Goal: Information Seeking & Learning: Compare options

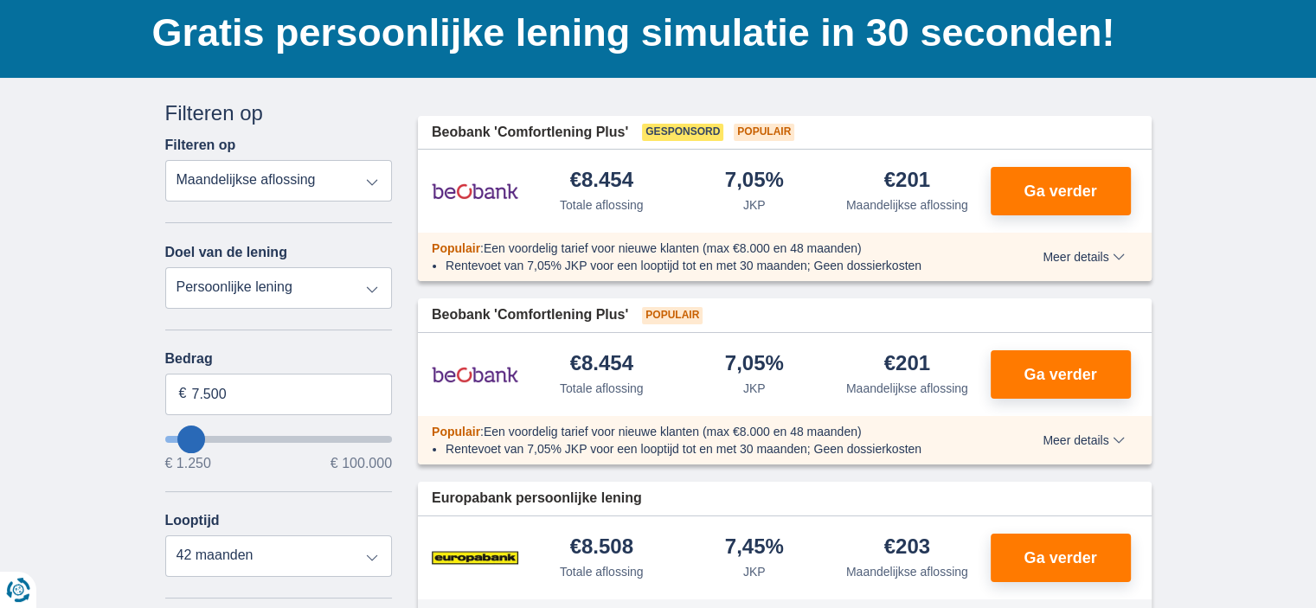
scroll to position [124, 0]
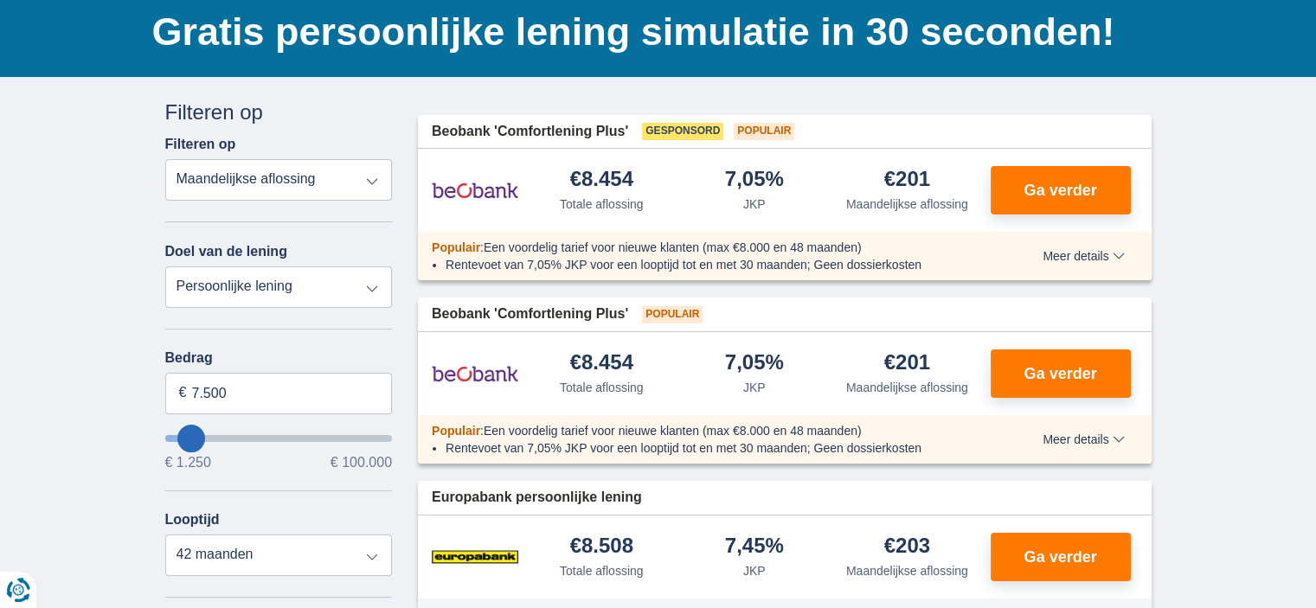
click at [305, 190] on select "Totale aflossing JKP Maandelijkse aflossing" at bounding box center [279, 180] width 228 height 42
click at [254, 174] on select "Totale aflossing JKP Maandelijkse aflossing" at bounding box center [279, 180] width 228 height 42
type input "21250"
type input "21.250"
select select "120"
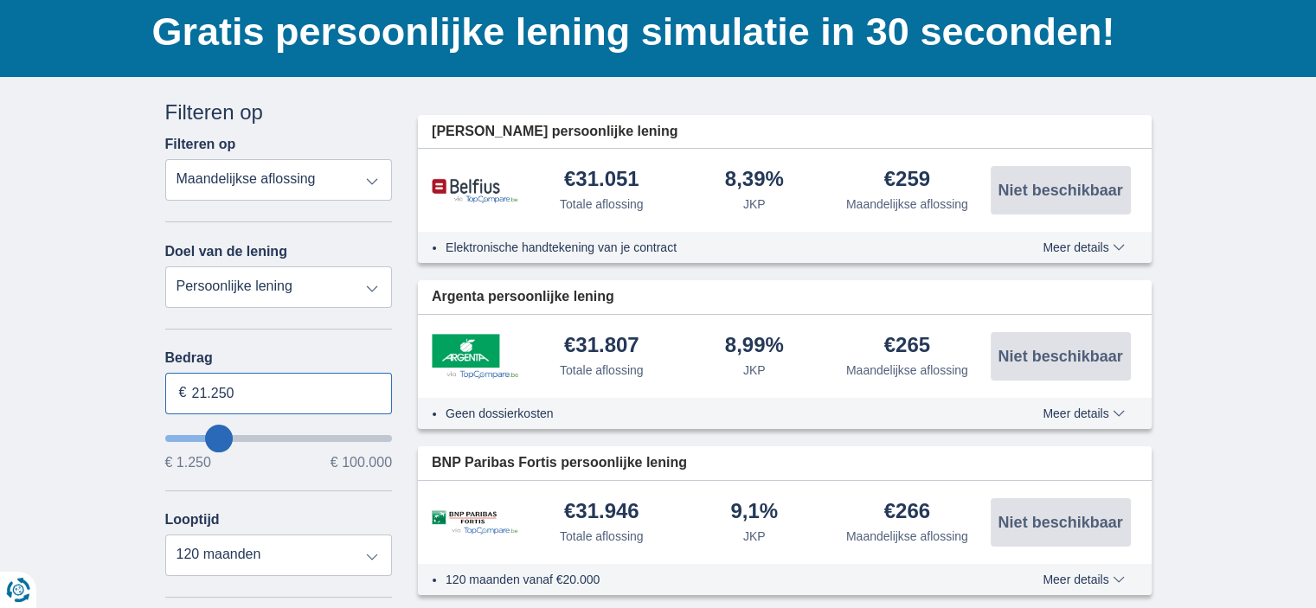
drag, startPoint x: 249, startPoint y: 383, endPoint x: 173, endPoint y: 373, distance: 76.9
click at [173, 373] on input "21.250" at bounding box center [279, 394] width 228 height 42
type input "99.000"
type input "99250"
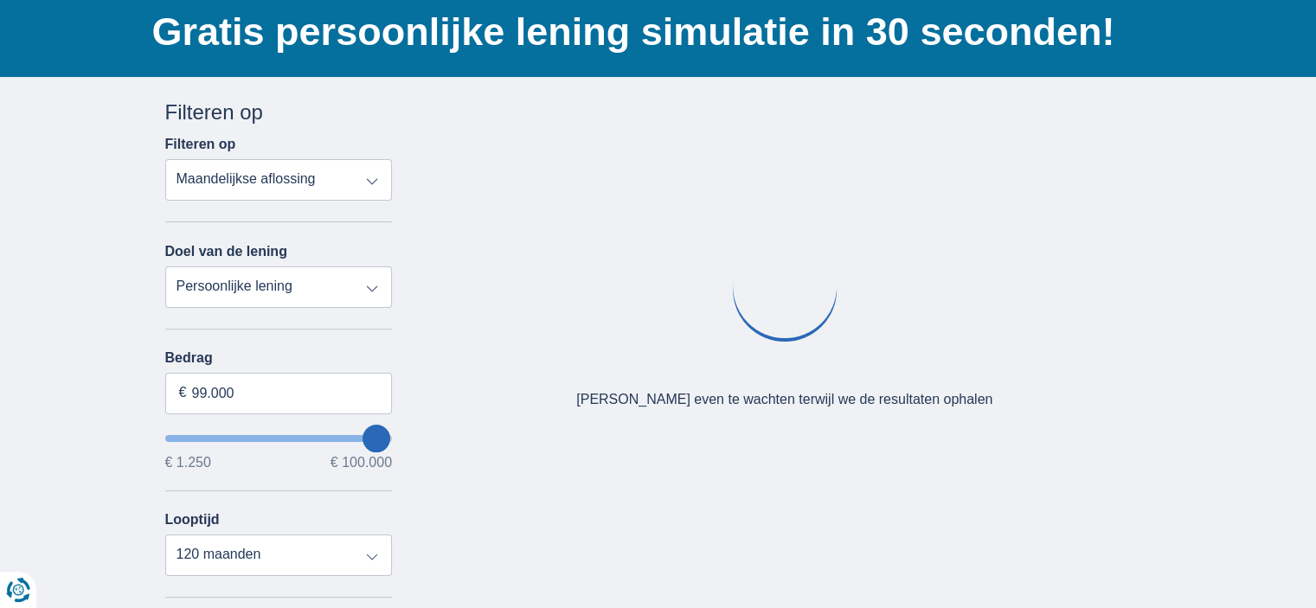
click at [142, 372] on div "× widget.non-eligible-application.title widget.non-eligible-application.text no…" at bounding box center [658, 519] width 1316 height 885
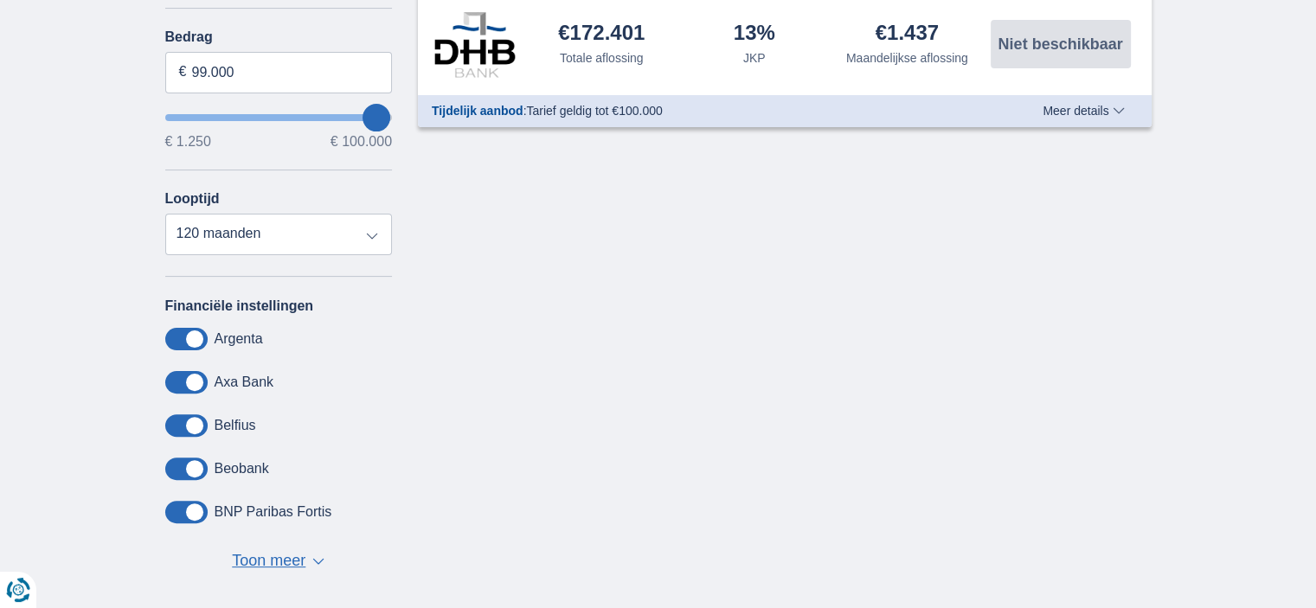
scroll to position [446, 0]
click at [305, 244] on select "12 maanden 18 maanden 24 maanden 30 maanden 36 maanden 42 maanden 48 maanden 60…" at bounding box center [279, 234] width 228 height 42
click at [165, 213] on select "12 maanden 18 maanden 24 maanden 30 maanden 36 maanden 42 maanden 48 maanden 60…" at bounding box center [279, 234] width 228 height 42
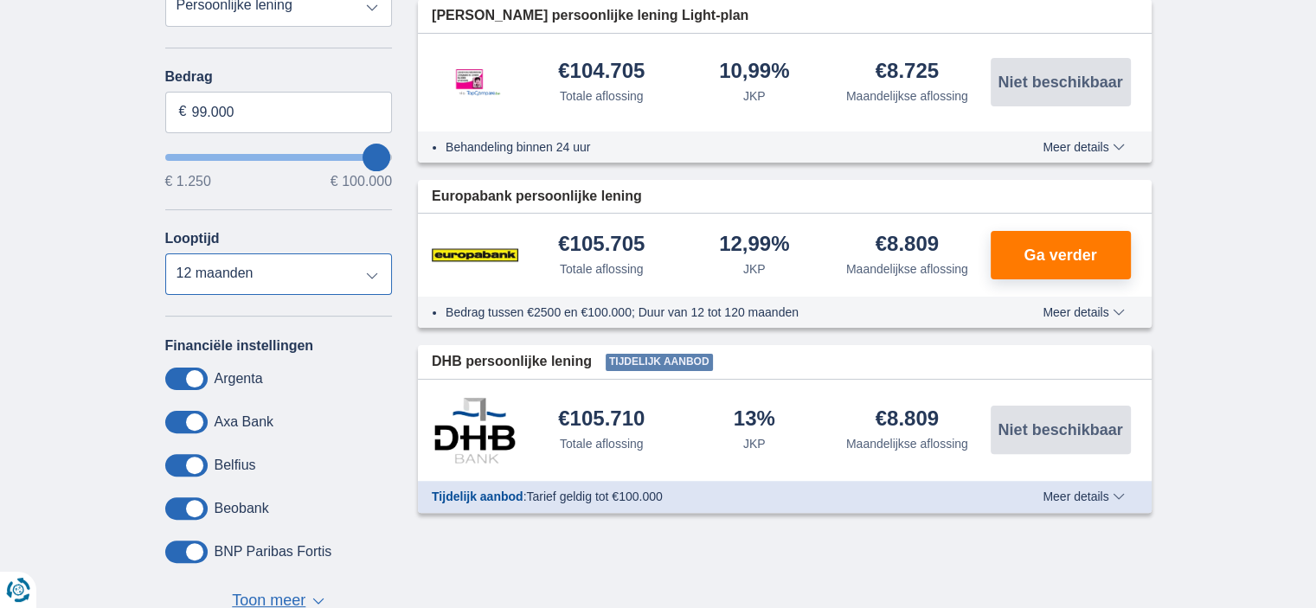
scroll to position [411, 0]
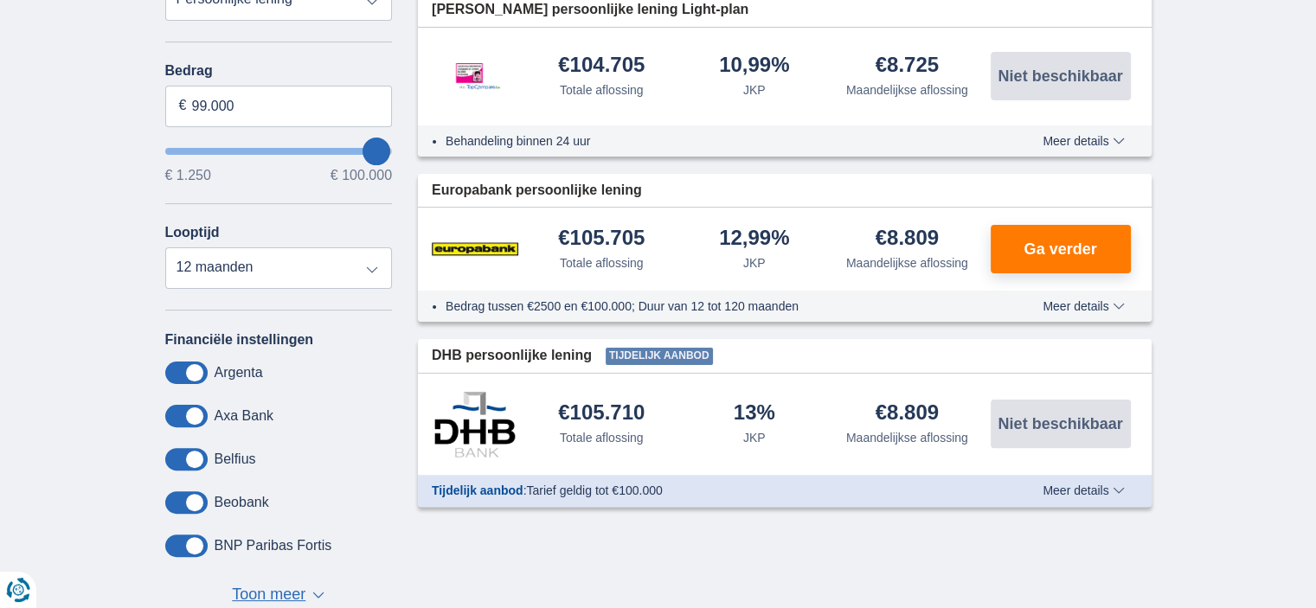
click at [474, 254] on img at bounding box center [475, 249] width 87 height 43
click at [339, 276] on select "12 maanden 18 maanden 24 maanden 30 maanden 36 maanden 42 maanden 48 maanden 60…" at bounding box center [279, 269] width 228 height 42
select select "120"
click at [165, 248] on select "12 maanden 18 maanden 24 maanden 30 maanden 36 maanden 42 maanden 48 maanden 60…" at bounding box center [279, 269] width 228 height 42
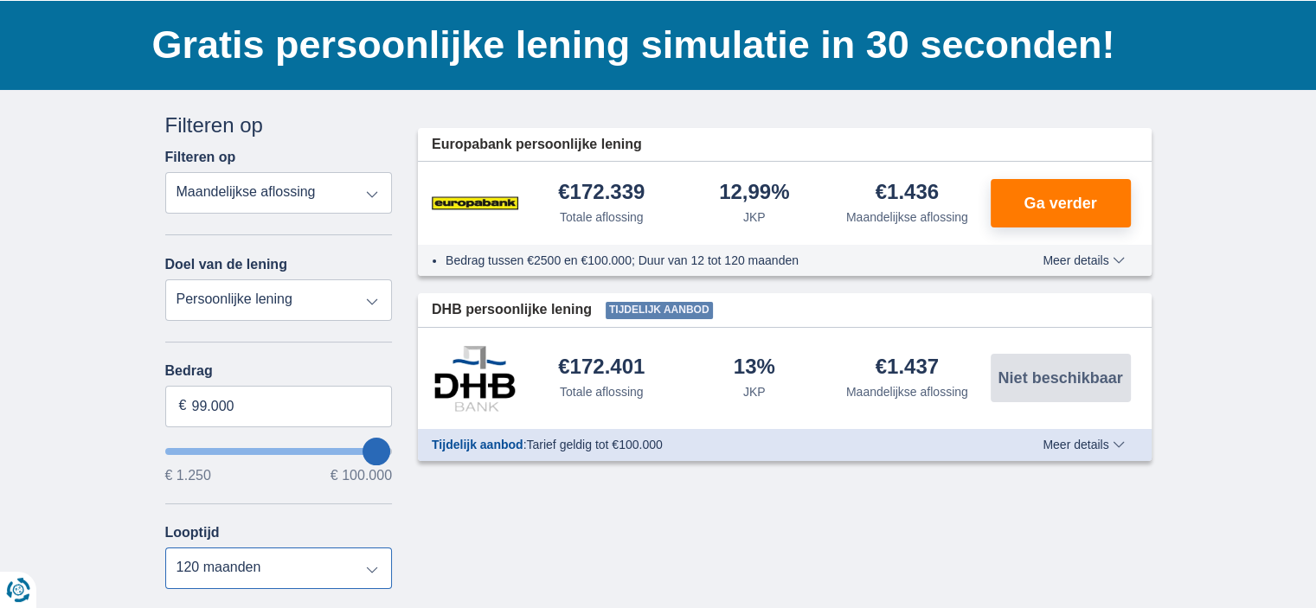
scroll to position [109, 0]
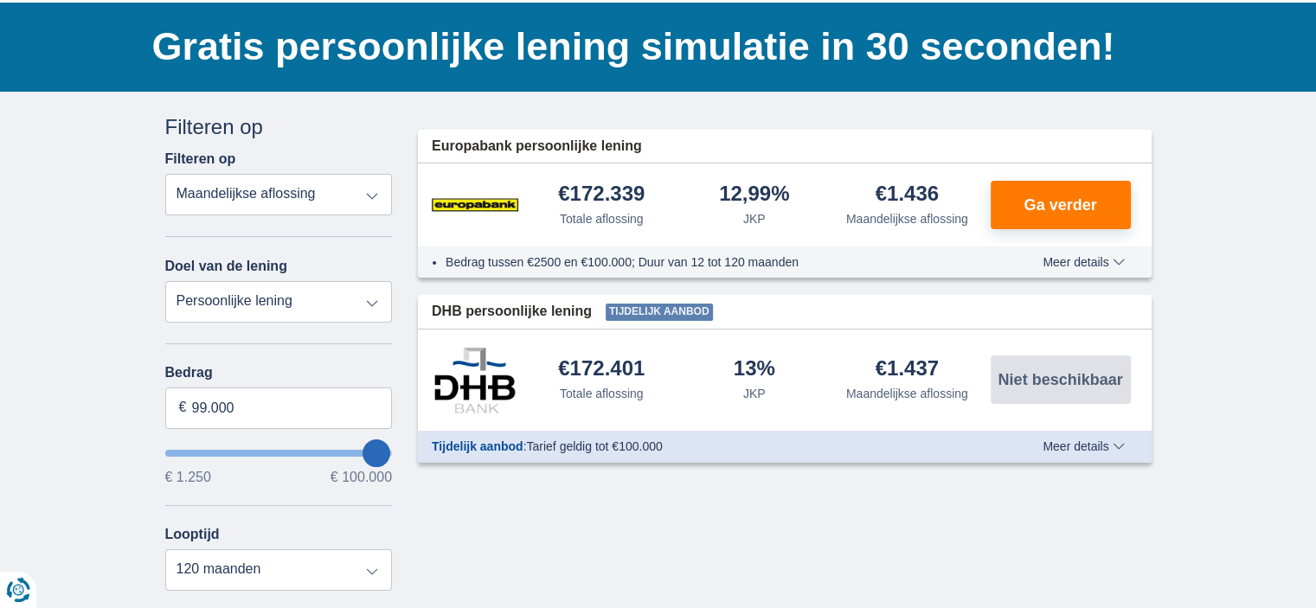
click at [1078, 256] on span "Meer details" at bounding box center [1083, 262] width 81 height 12
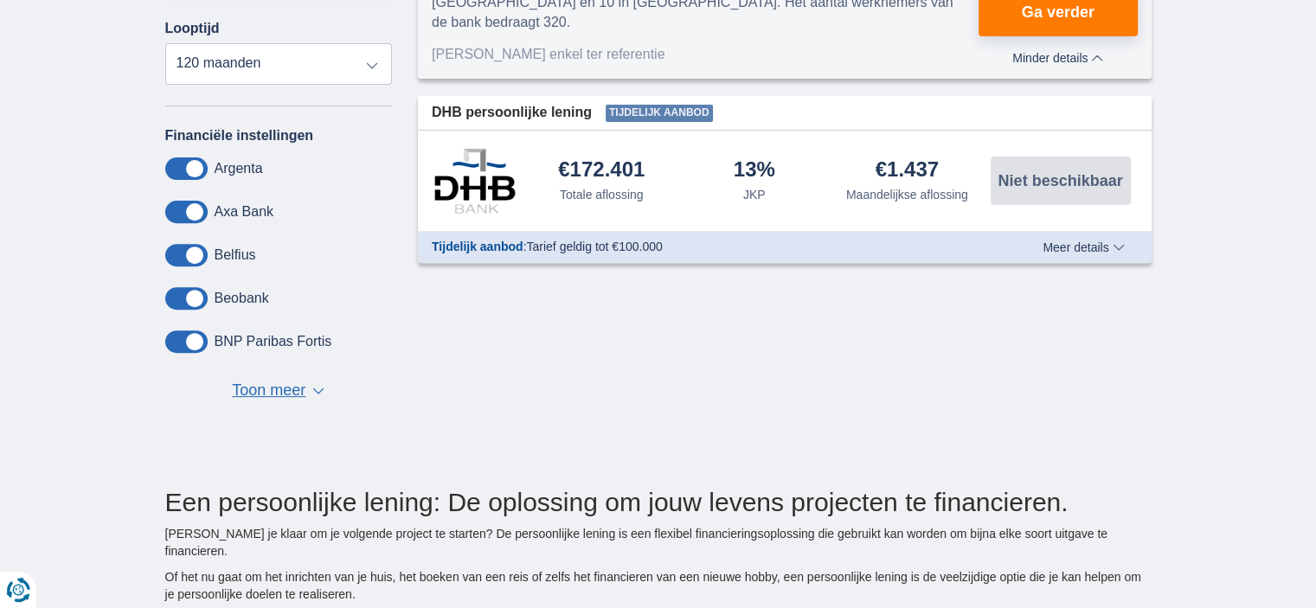
scroll to position [511, 0]
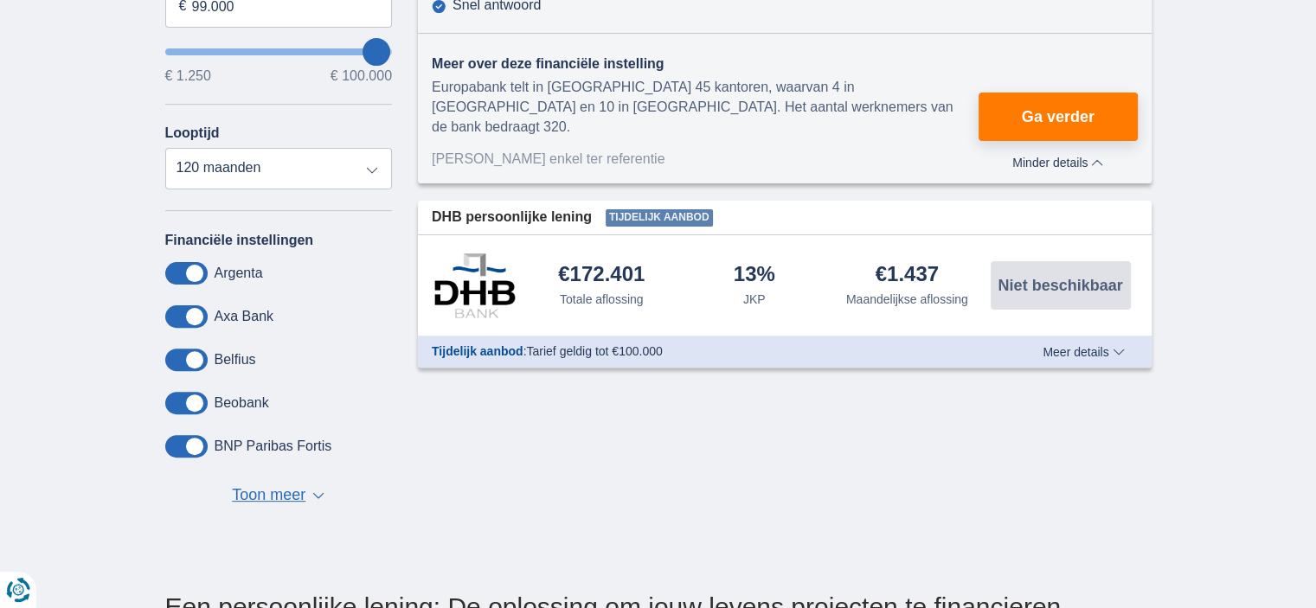
click at [1092, 346] on span "Meer details" at bounding box center [1083, 352] width 81 height 12
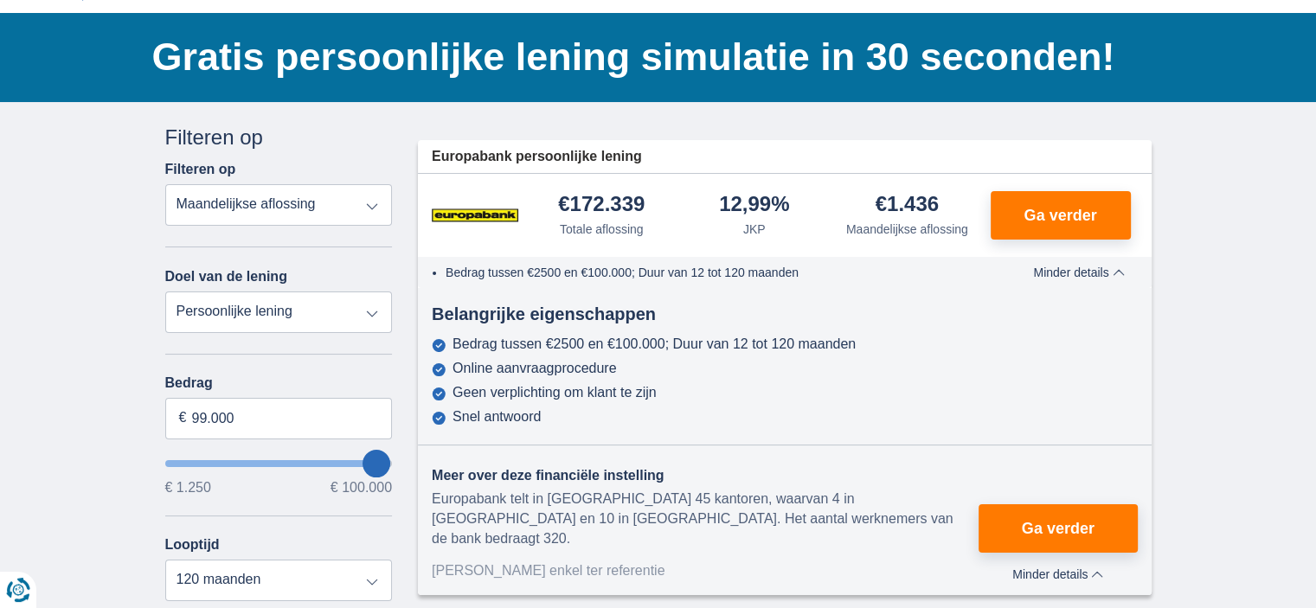
scroll to position [0, 0]
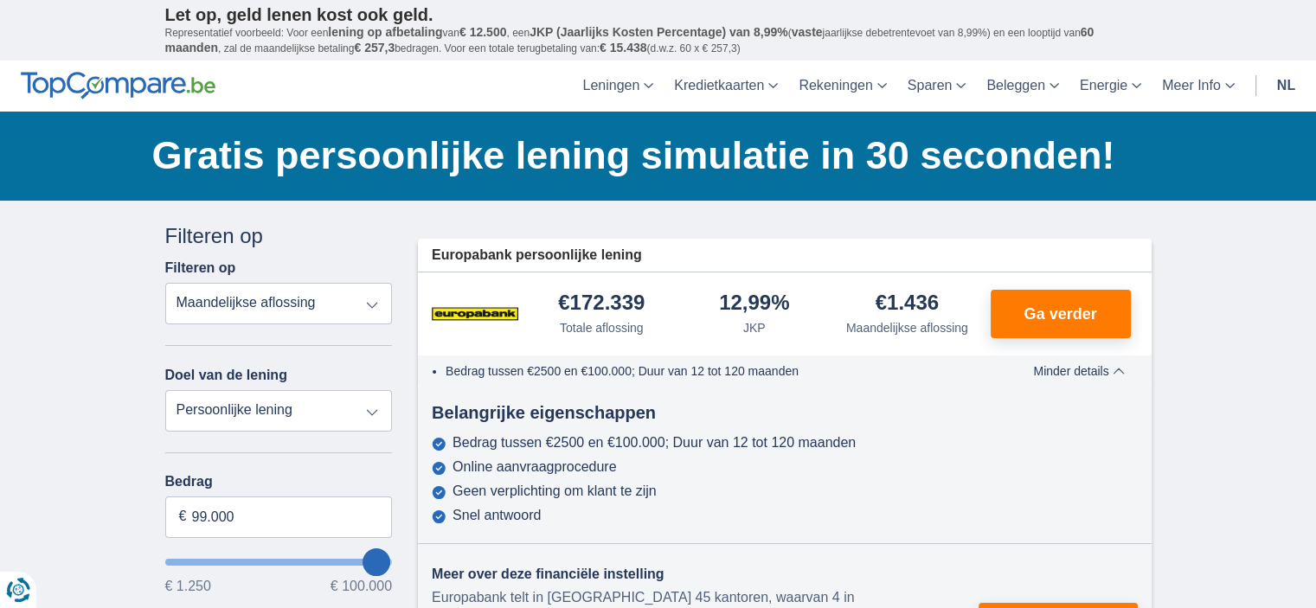
type input "76250"
type input "76.250"
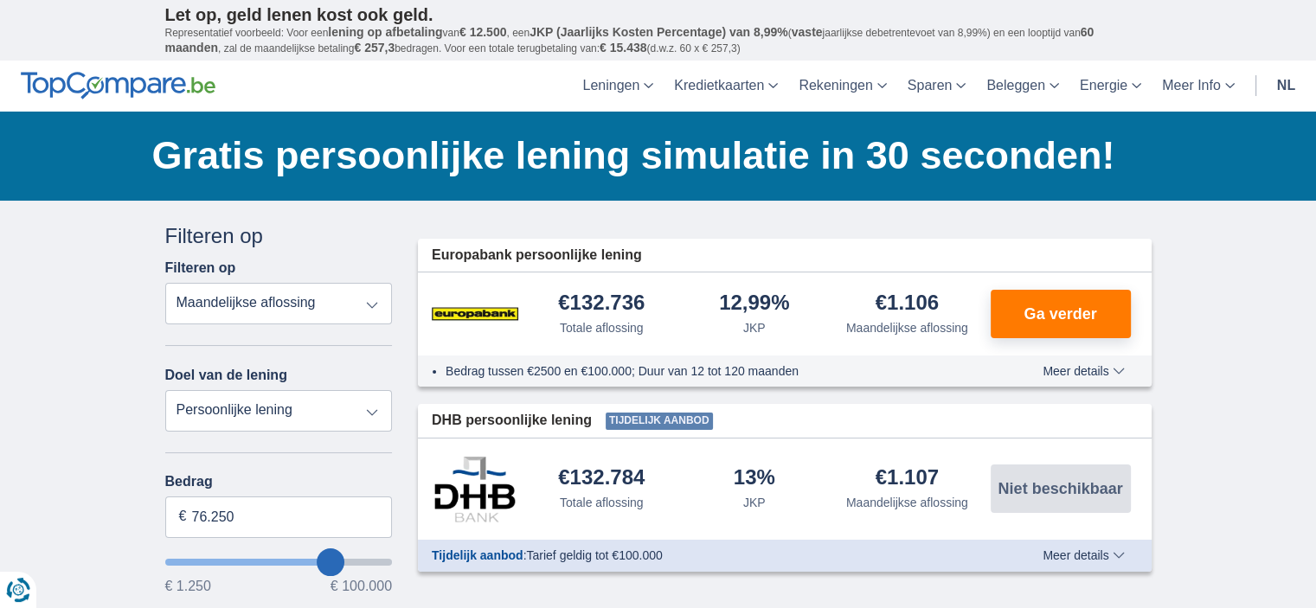
type input "72250"
type input "1.250"
type input "1250"
select select "24"
type input "1250"
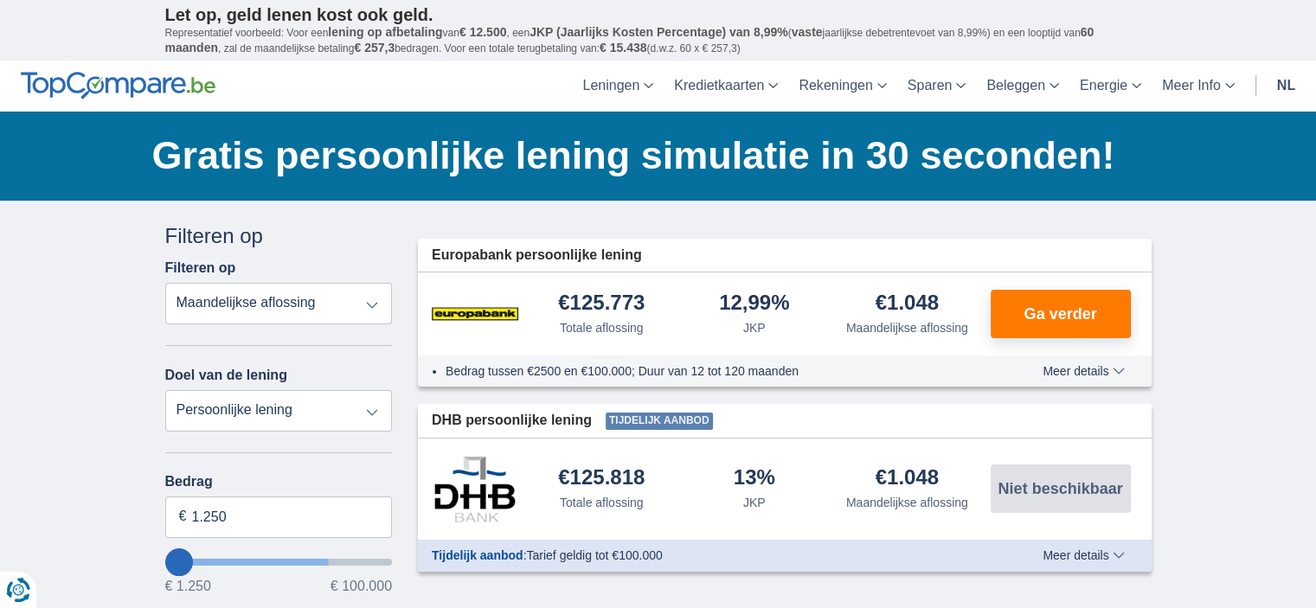
click at [170, 559] on input "wantToBorrow" at bounding box center [279, 562] width 228 height 7
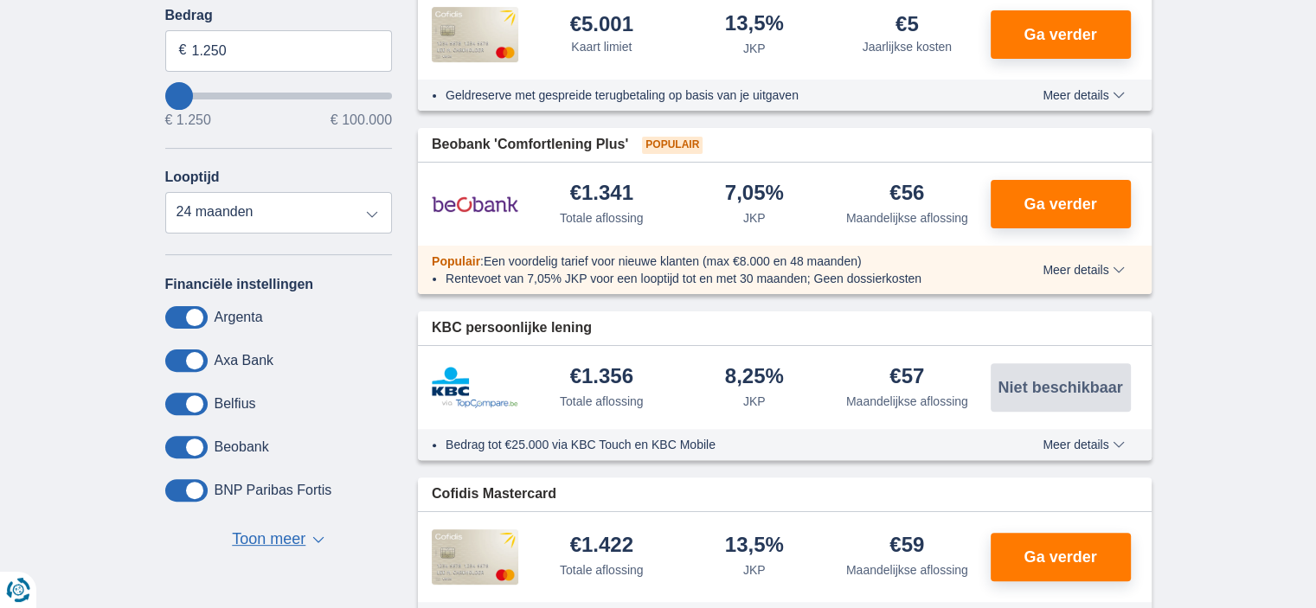
scroll to position [435, 0]
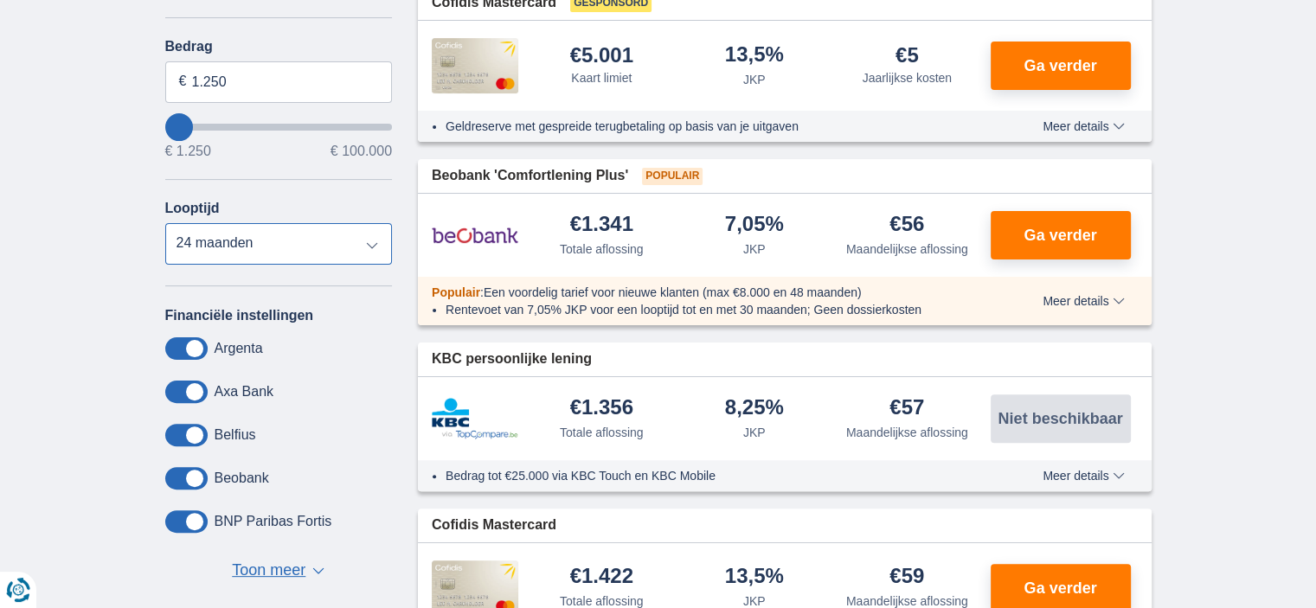
click at [308, 256] on select "12 maanden 18 maanden 24 maanden" at bounding box center [279, 244] width 228 height 42
click at [165, 223] on select "12 maanden 18 maanden 24 maanden" at bounding box center [279, 244] width 228 height 42
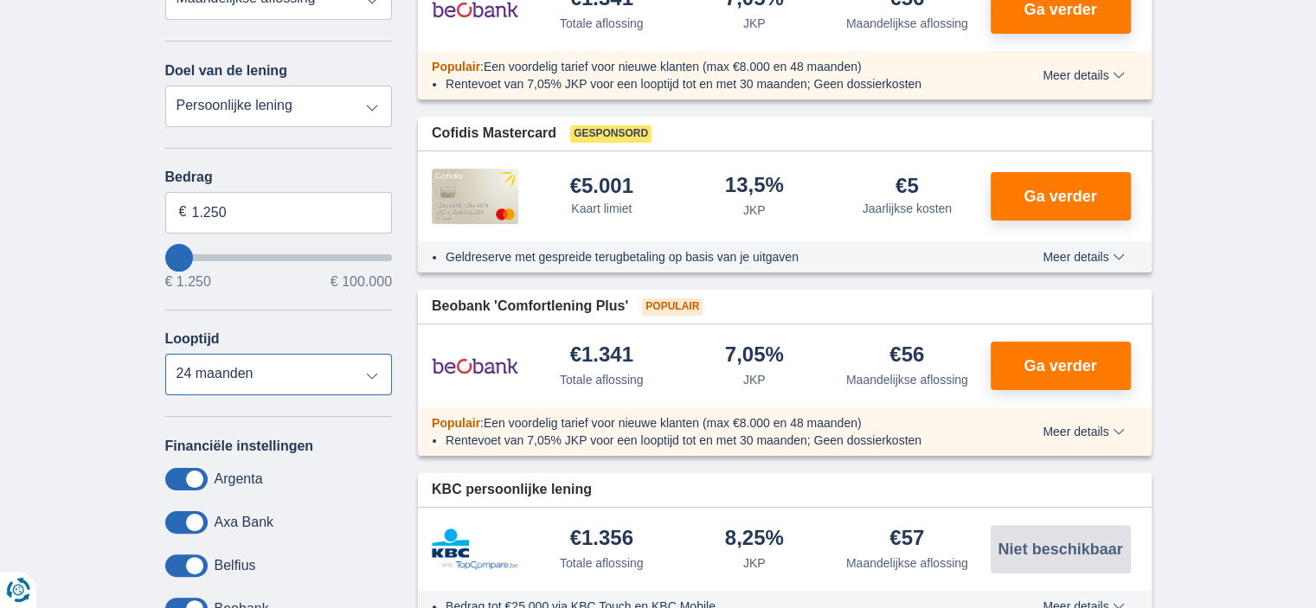
scroll to position [304, 0]
click at [237, 363] on select "12 maanden 18 maanden 24 maanden" at bounding box center [279, 376] width 228 height 42
click at [61, 396] on div "× widget.non-eligible-application.title widget.non-eligible-application.text no…" at bounding box center [658, 460] width 1316 height 1126
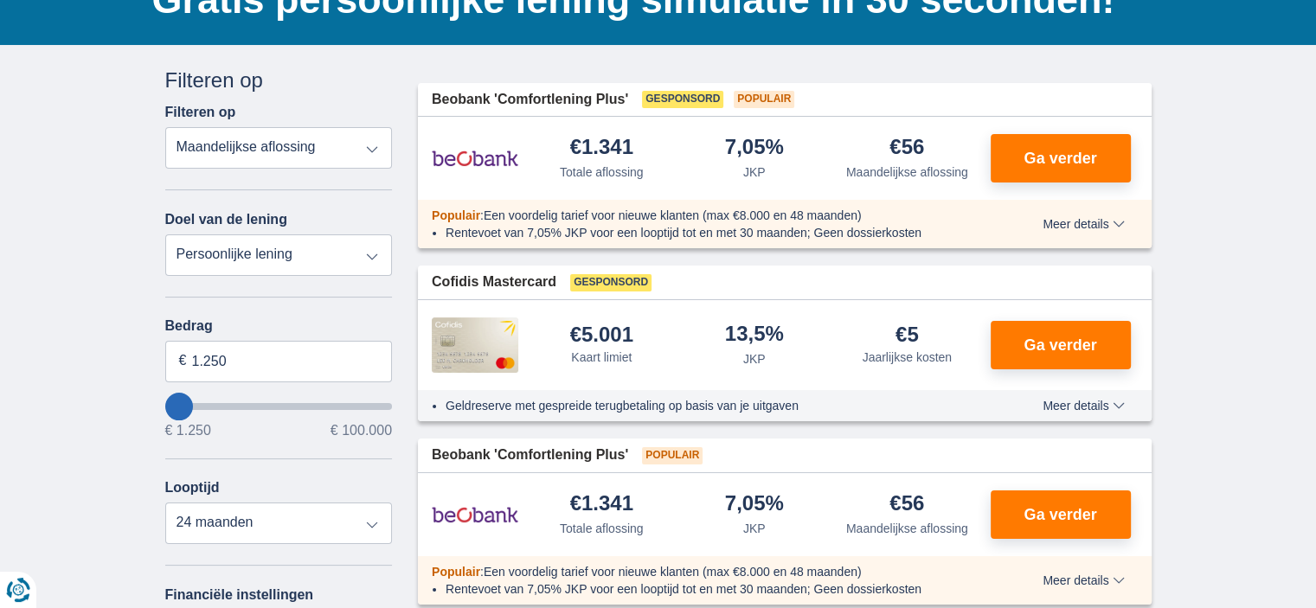
scroll to position [145, 0]
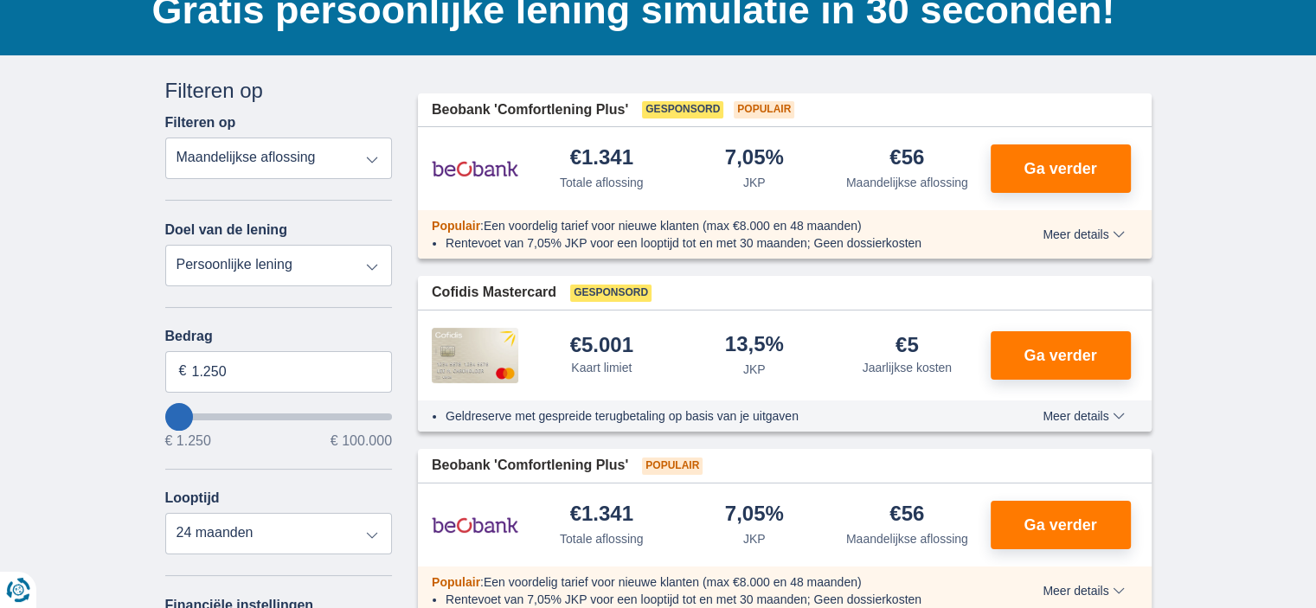
click at [215, 287] on div "Annuleren Filters Filteren op Filteren op Totale aflossing JKP Maandelijkse afl…" at bounding box center [279, 474] width 228 height 797
click at [245, 269] on select "Persoonlijke lening Auto Moto / fiets Mobilhome / caravan Renovatie Energie Sch…" at bounding box center [279, 266] width 228 height 42
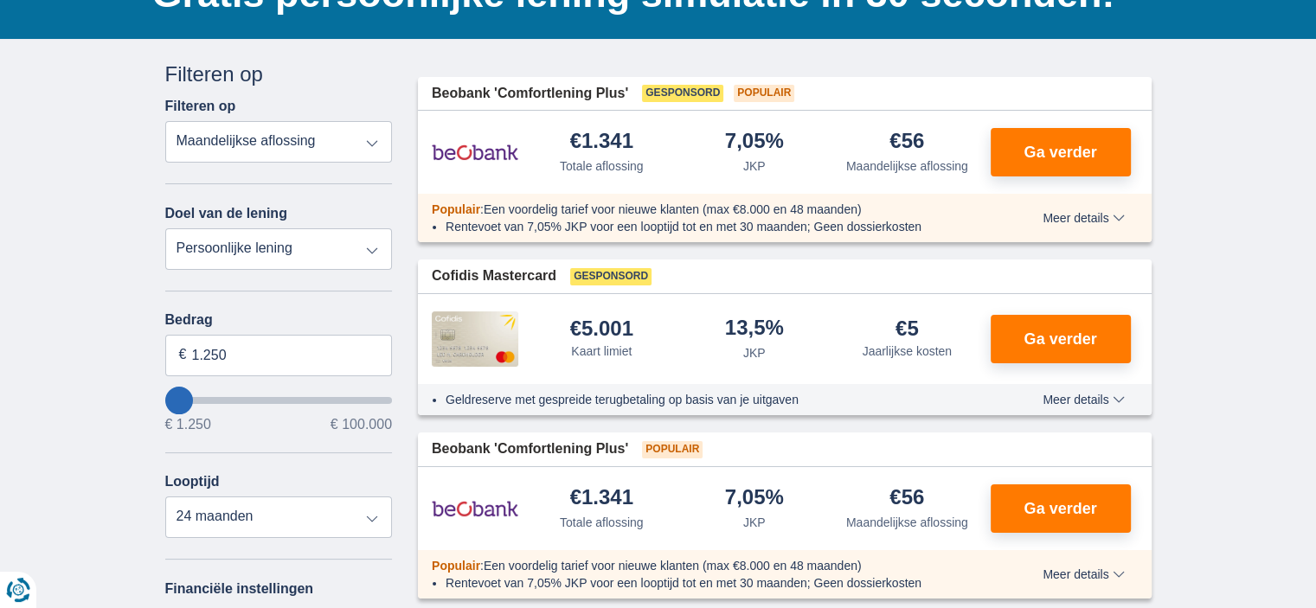
scroll to position [163, 0]
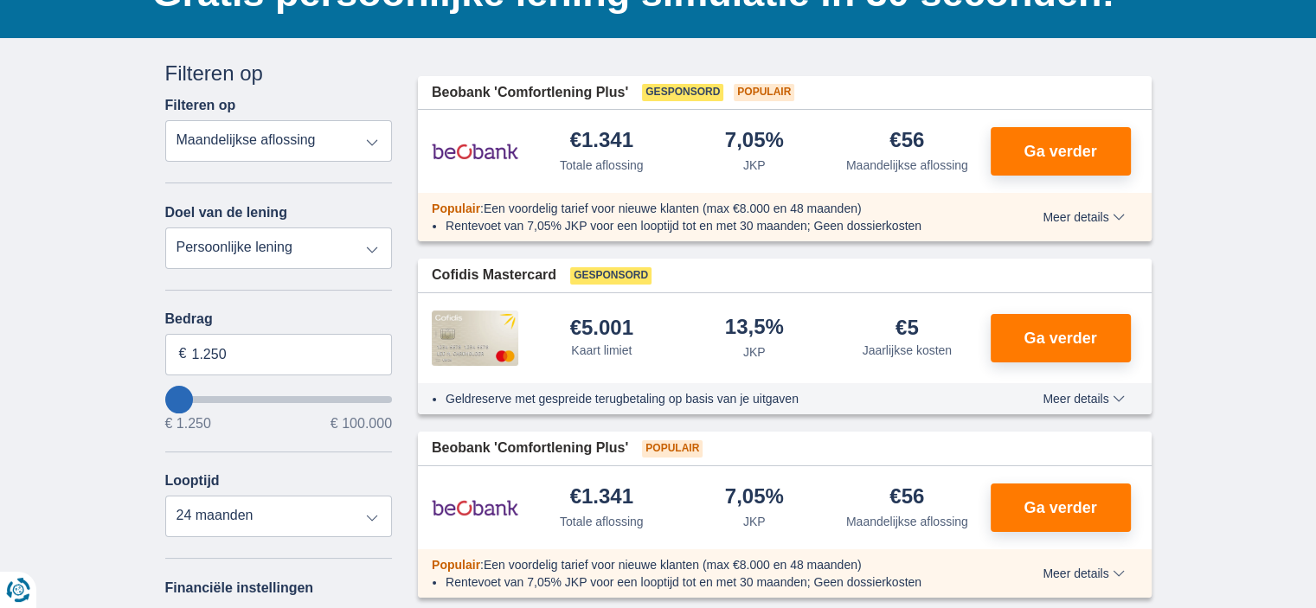
click at [244, 266] on div "Annuleren Filters Filteren op Filteren op Totale aflossing JKP Maandelijkse afl…" at bounding box center [279, 457] width 228 height 797
click at [240, 256] on select "Persoonlijke lening Auto Moto / fiets Mobilhome / caravan Renovatie Energie Sch…" at bounding box center [279, 249] width 228 height 42
select select "education"
click at [165, 228] on select "Persoonlijke lening Auto Moto / fiets Mobilhome / caravan Renovatie Energie Sch…" at bounding box center [279, 249] width 228 height 42
type input "7.500"
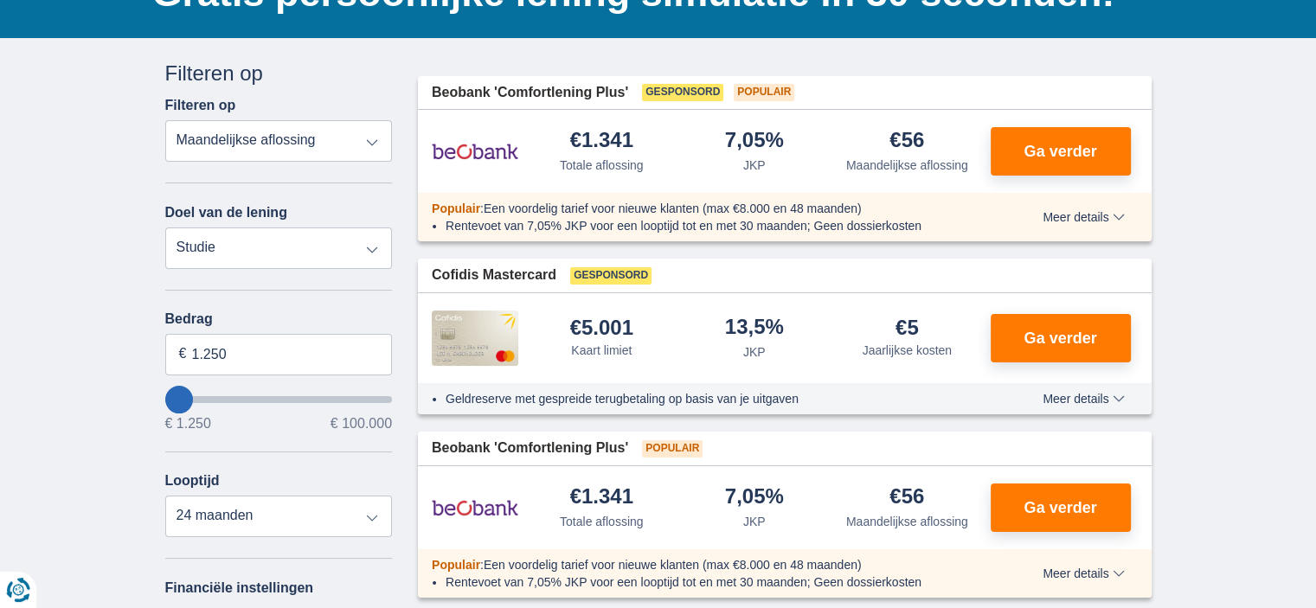
type input "7250"
select select "42"
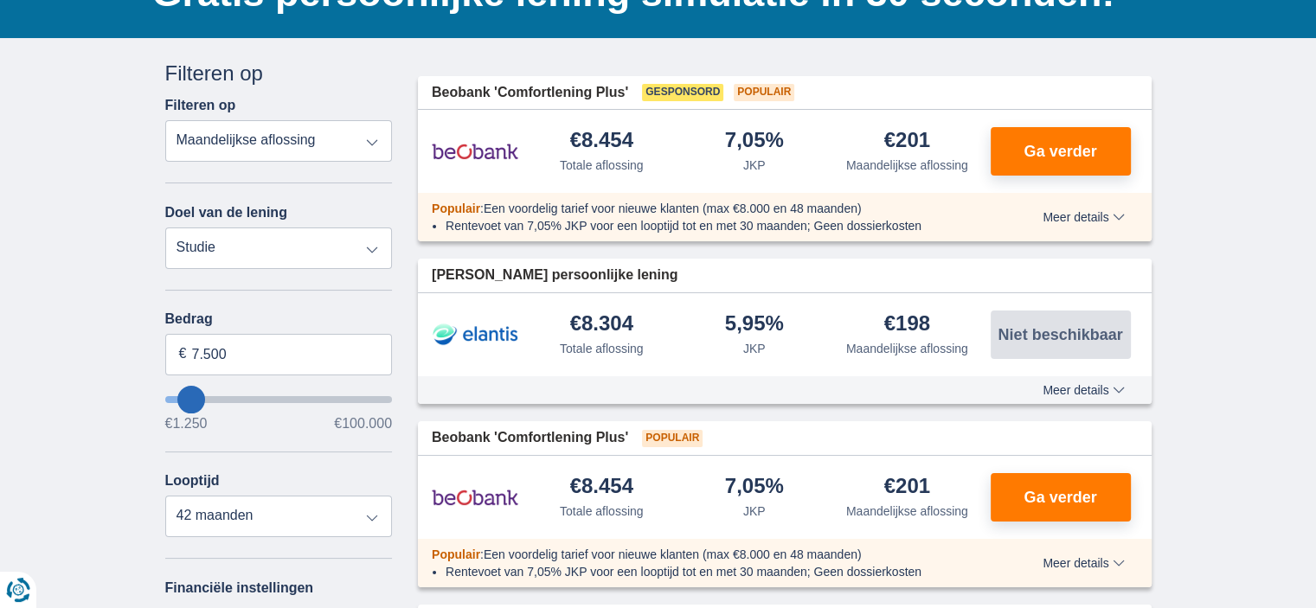
type input "19250"
type input "19.250"
select select "84"
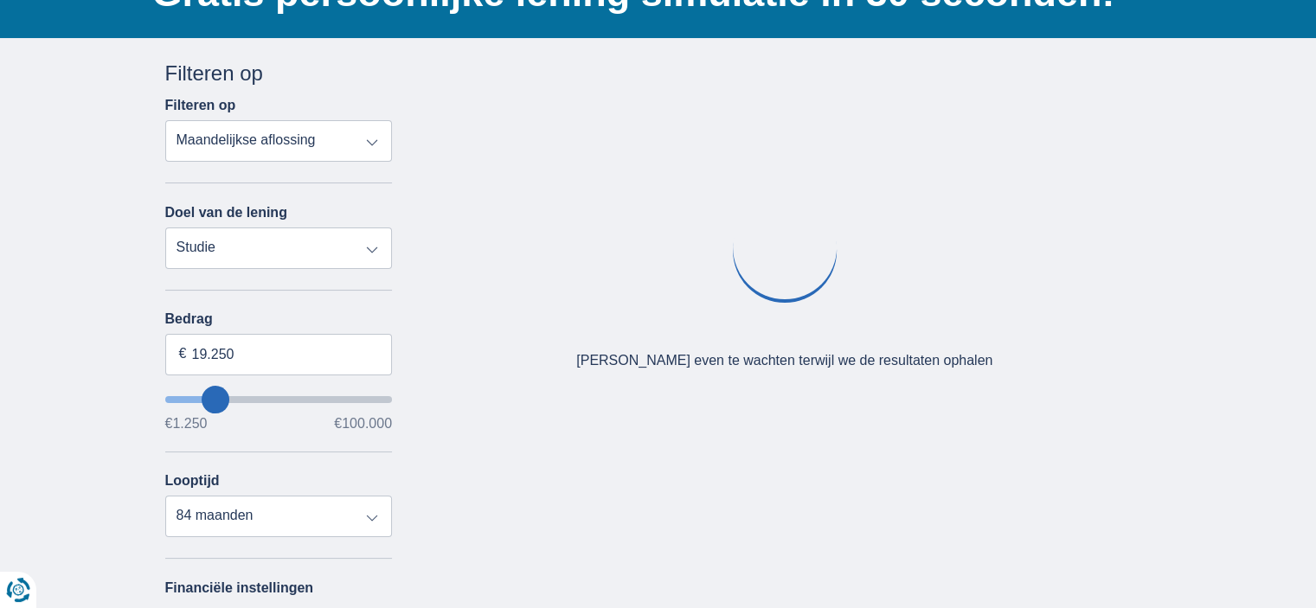
type input "99.250"
type input "99250"
click at [381, 397] on input "wantToBorrow" at bounding box center [279, 399] width 228 height 7
select select "120"
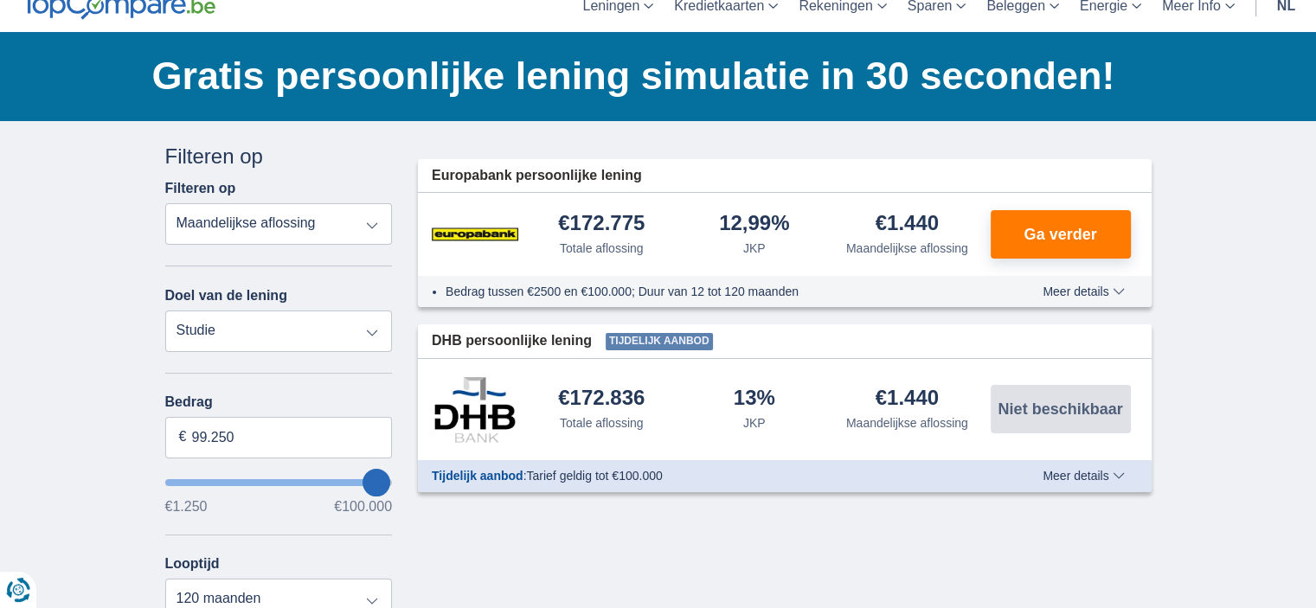
scroll to position [80, 0]
click at [218, 207] on select "Totale aflossing JKP Maandelijkse aflossing" at bounding box center [279, 224] width 228 height 42
click at [165, 203] on select "Totale aflossing JKP Maandelijkse aflossing" at bounding box center [279, 224] width 228 height 42
click at [256, 227] on select "Totale aflossing JKP Maandelijkse aflossing" at bounding box center [279, 224] width 228 height 42
click at [165, 203] on select "Totale aflossing JKP Maandelijkse aflossing" at bounding box center [279, 224] width 228 height 42
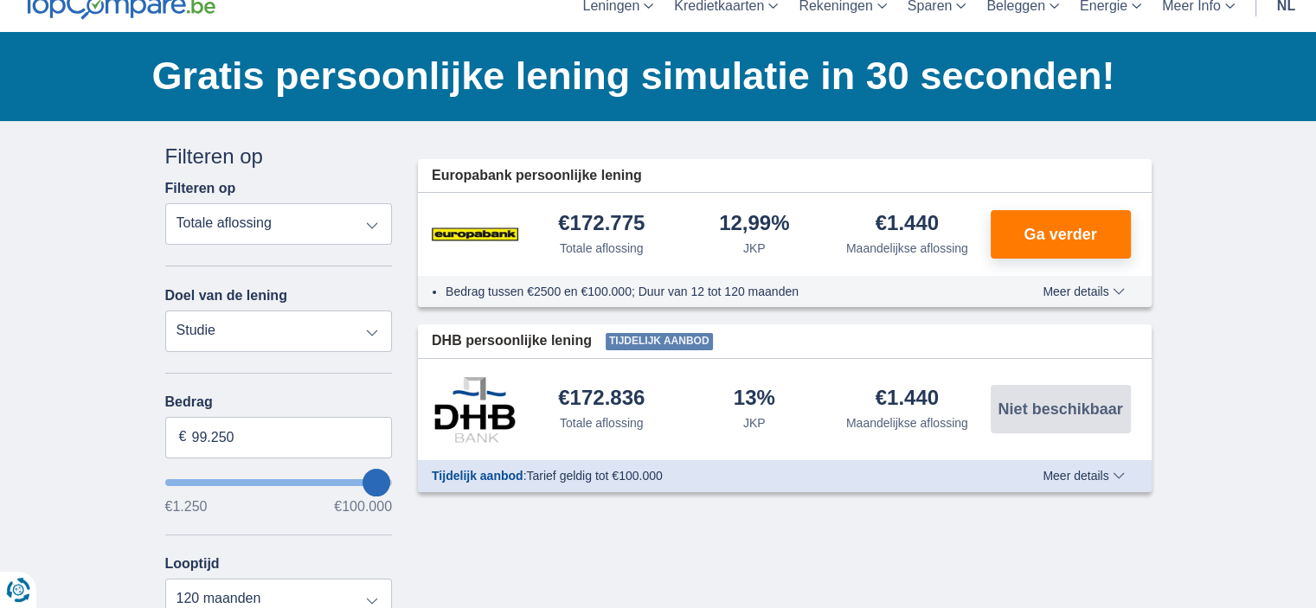
click at [242, 234] on select "Totale aflossing JKP Maandelijkse aflossing" at bounding box center [279, 224] width 228 height 42
select select "mrp+"
click at [165, 203] on select "Totale aflossing JKP Maandelijkse aflossing" at bounding box center [279, 224] width 228 height 42
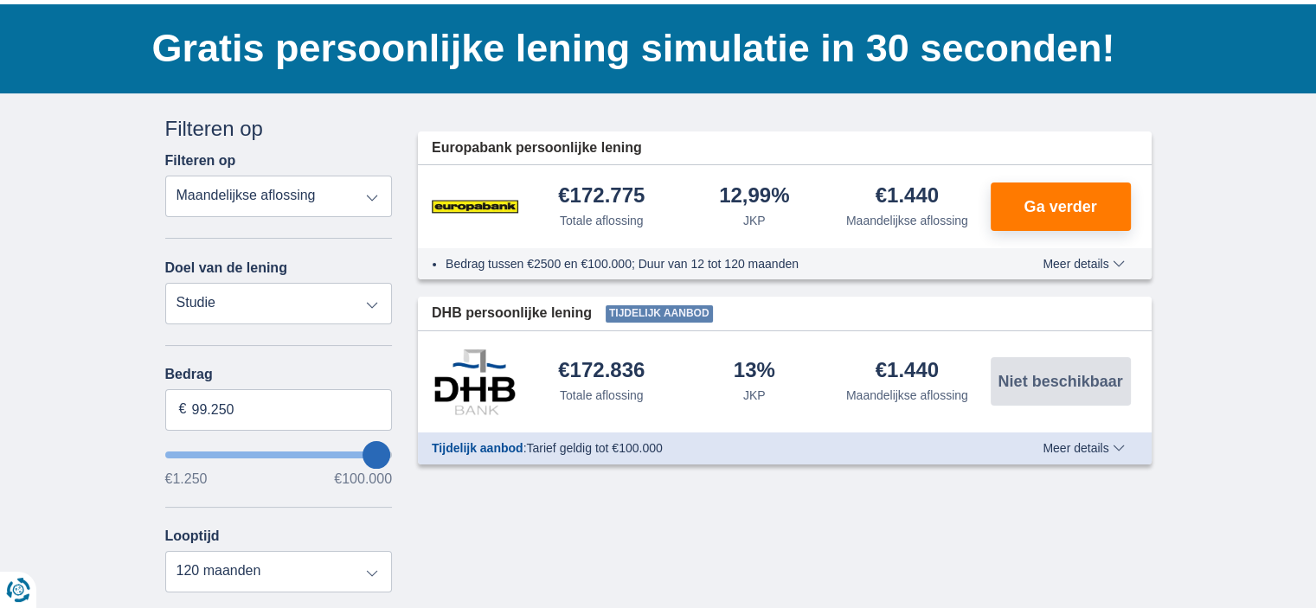
scroll to position [107, 0]
